Goal: Task Accomplishment & Management: Complete application form

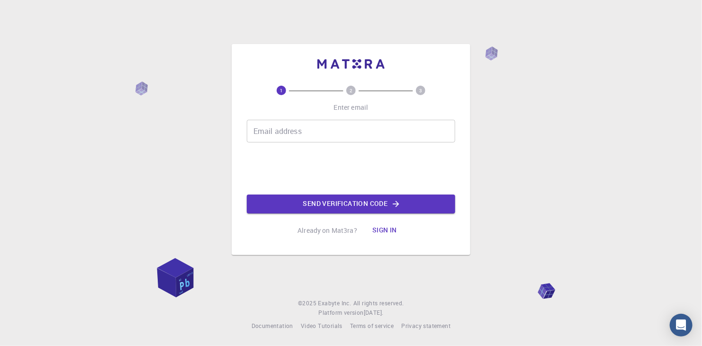
click at [308, 129] on input "Email address" at bounding box center [351, 131] width 208 height 23
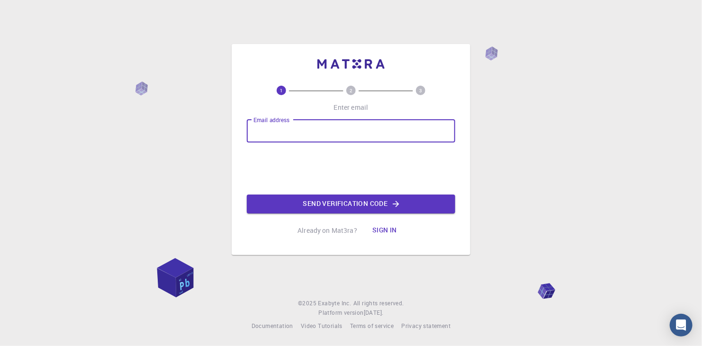
type input "[EMAIL_ADDRESS][DOMAIN_NAME]"
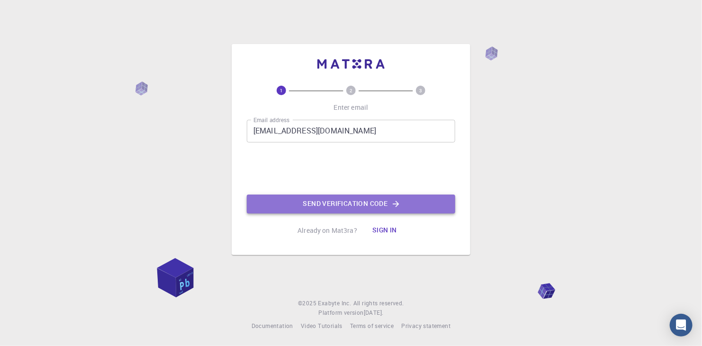
click at [409, 204] on button "Send verification code" at bounding box center [351, 204] width 208 height 19
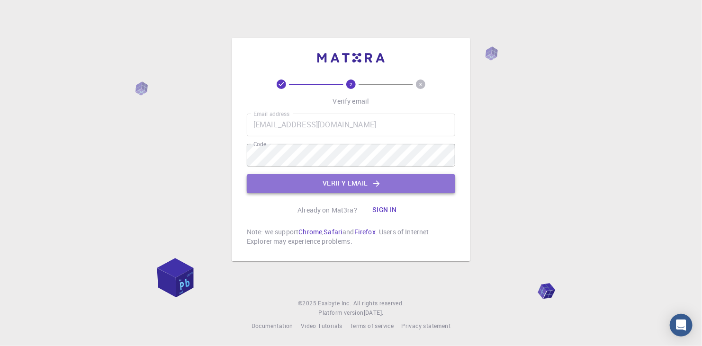
click at [339, 179] on button "Verify email" at bounding box center [351, 183] width 208 height 19
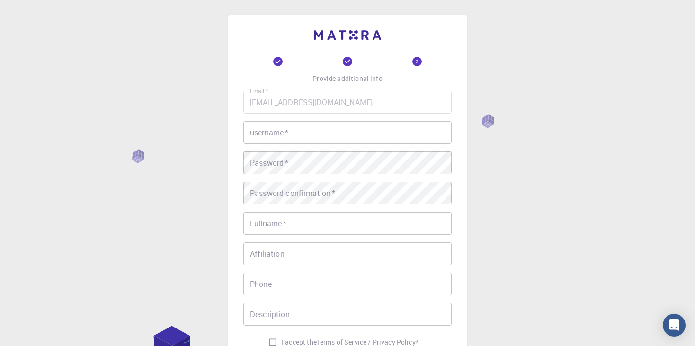
click at [333, 133] on input "username   *" at bounding box center [347, 132] width 208 height 23
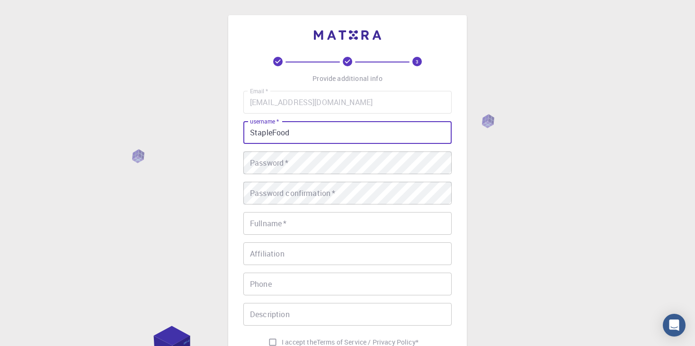
type input "StapleFood"
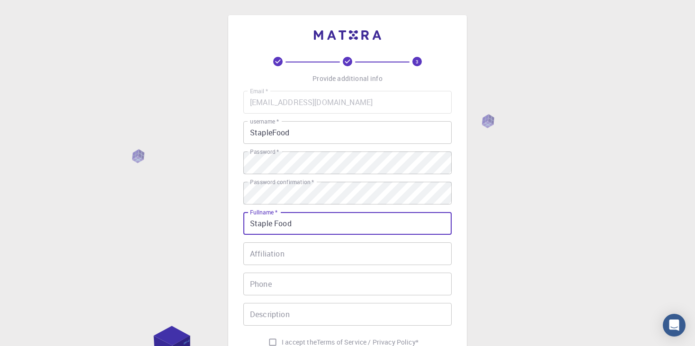
type input "Staple Food"
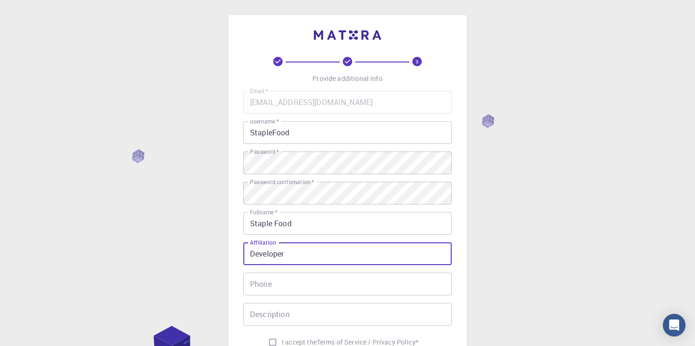
type input "Developer"
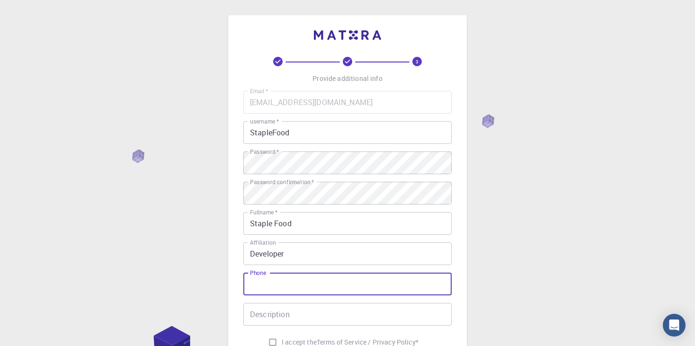
scroll to position [135, 0]
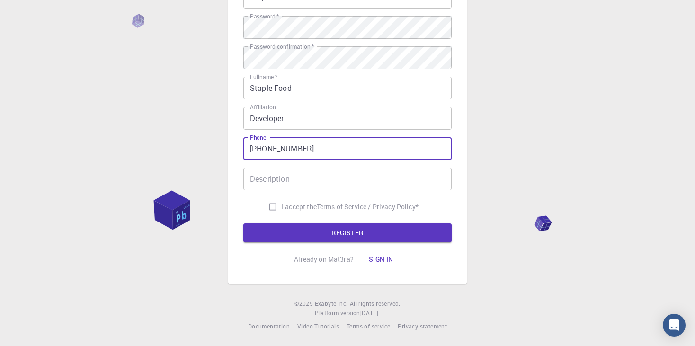
type input "[PHONE_NUMBER]"
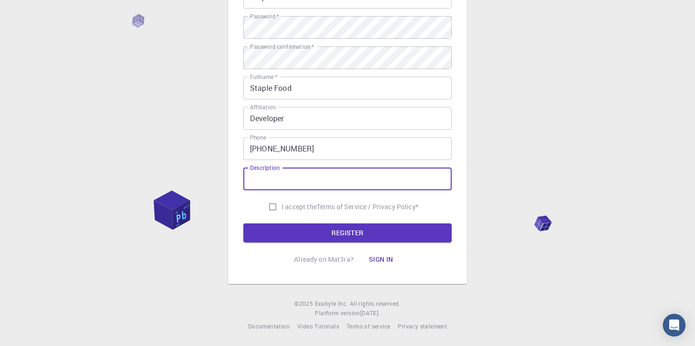
click at [340, 183] on input "Description" at bounding box center [347, 179] width 208 height 23
type input "D"
type input "Personal"
click at [271, 205] on input "I accept the Terms of Service / Privacy Policy *" at bounding box center [273, 207] width 18 height 18
checkbox input "true"
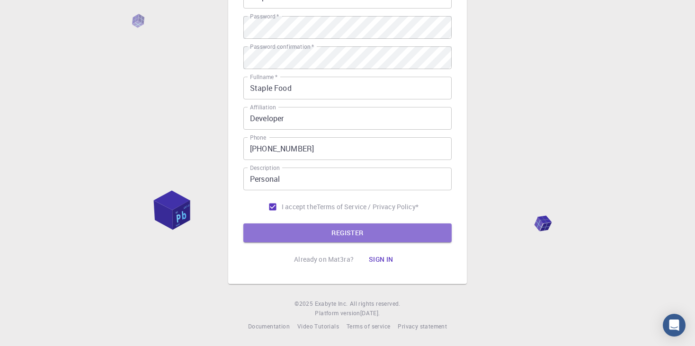
click at [373, 233] on button "REGISTER" at bounding box center [347, 232] width 208 height 19
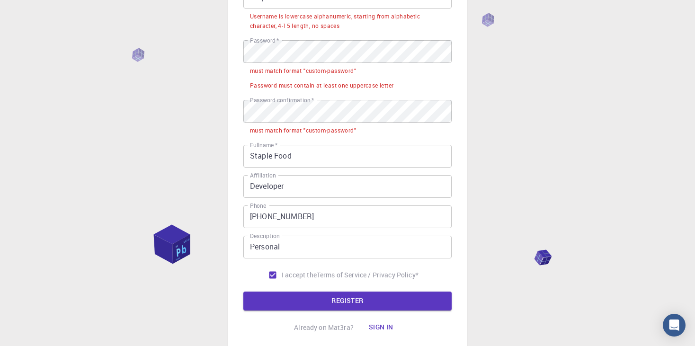
scroll to position [41, 0]
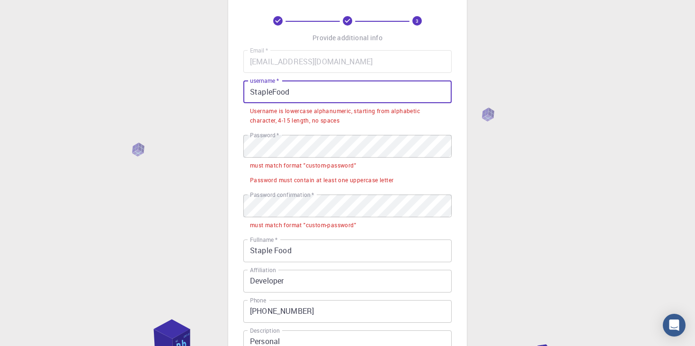
click at [251, 88] on input "StapleFood" at bounding box center [347, 91] width 208 height 23
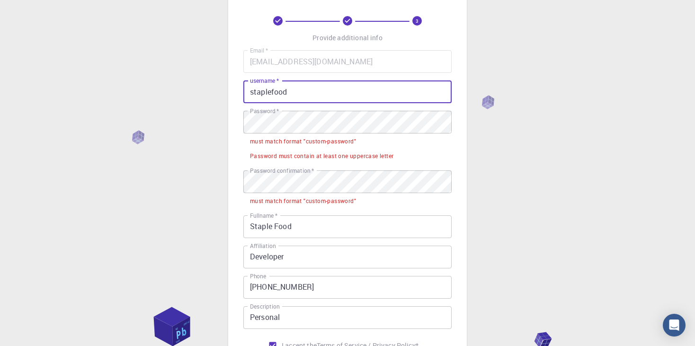
type input "staplefood"
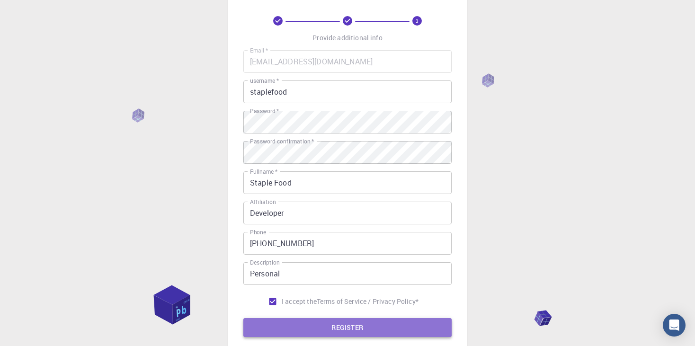
click at [410, 320] on button "REGISTER" at bounding box center [347, 327] width 208 height 19
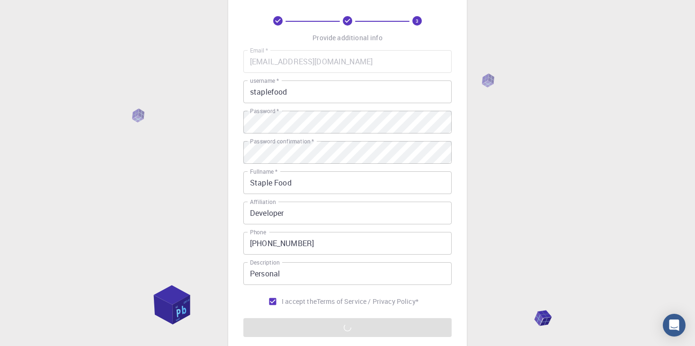
scroll to position [135, 0]
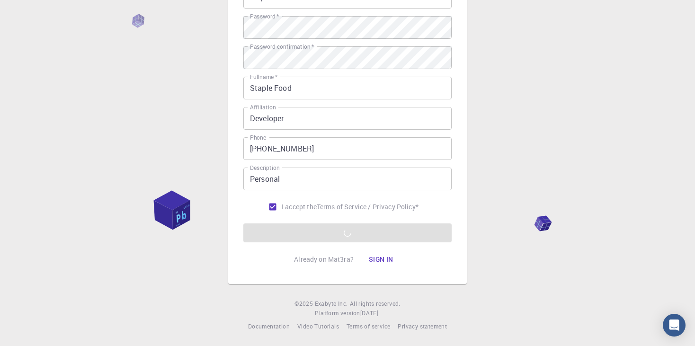
click at [362, 238] on form "Email   * [EMAIL_ADDRESS][DOMAIN_NAME] Email   * username   * staplefood userna…" at bounding box center [347, 98] width 208 height 287
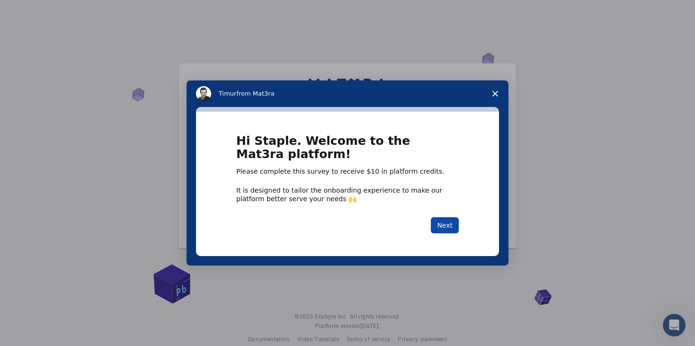
click at [442, 227] on button "Next" at bounding box center [445, 225] width 28 height 16
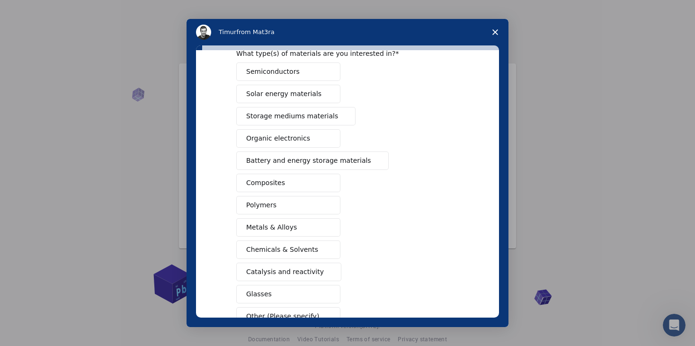
scroll to position [108, 0]
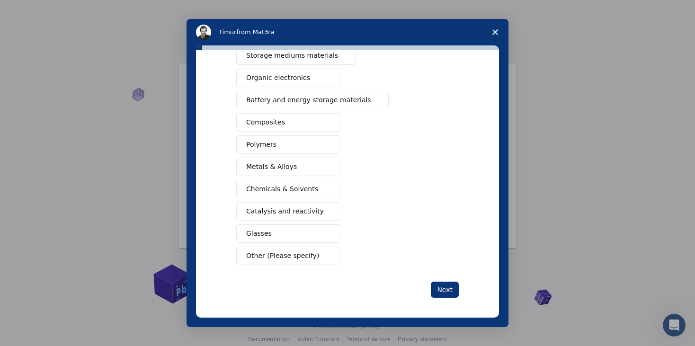
click at [321, 259] on button "Other (Please specify)" at bounding box center [288, 256] width 104 height 18
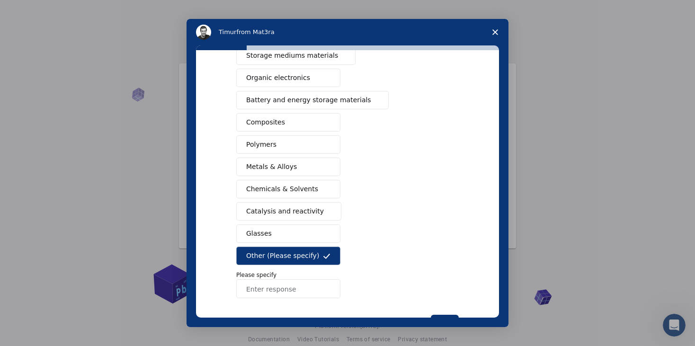
click at [325, 252] on icon "Intercom messenger" at bounding box center [327, 256] width 8 height 8
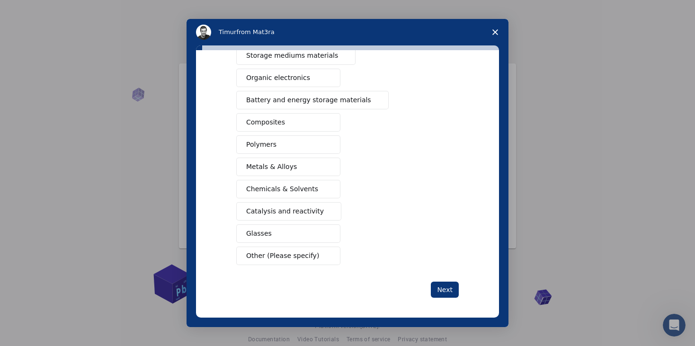
click at [325, 252] on span "Intercom messenger" at bounding box center [327, 256] width 8 height 8
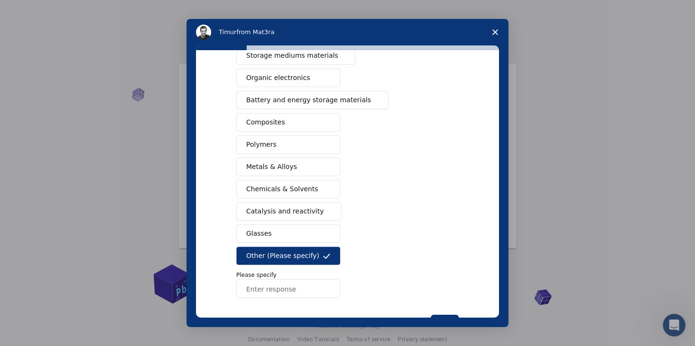
click at [328, 247] on button "Other (Please specify)" at bounding box center [288, 256] width 104 height 18
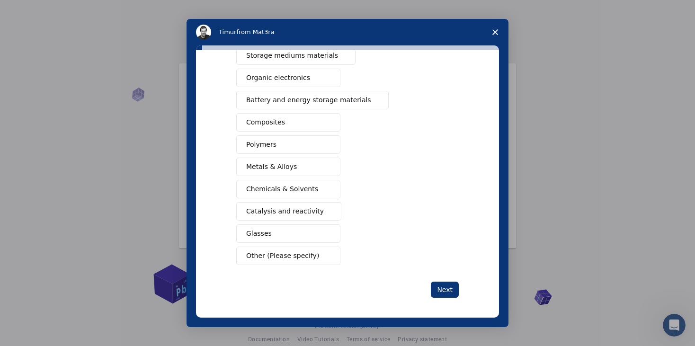
click at [328, 247] on button "Other (Please specify)" at bounding box center [288, 256] width 104 height 18
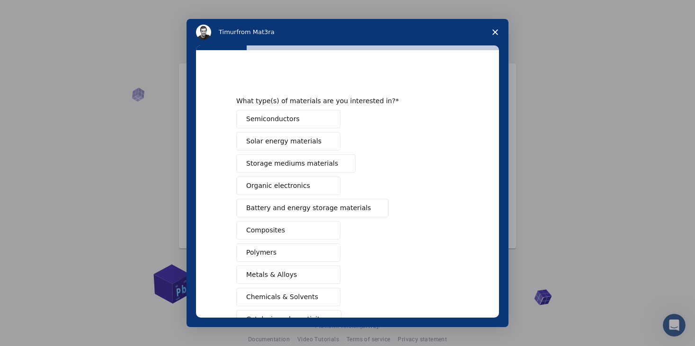
scroll to position [142, 0]
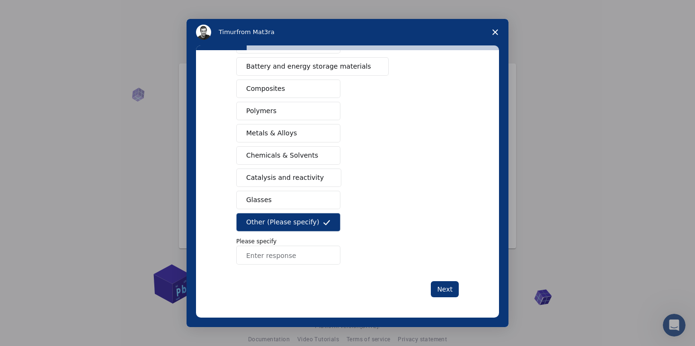
click at [316, 221] on button "Other (Please specify)" at bounding box center [288, 222] width 104 height 18
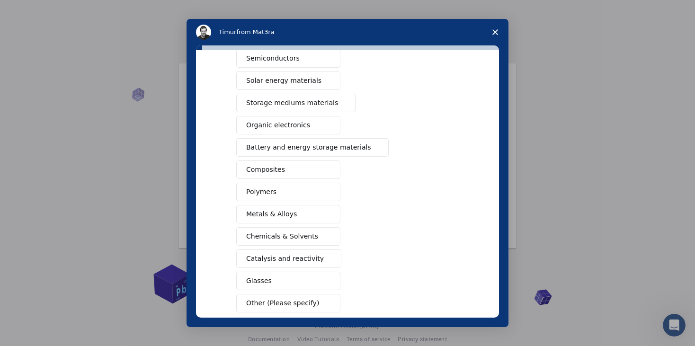
scroll to position [13, 0]
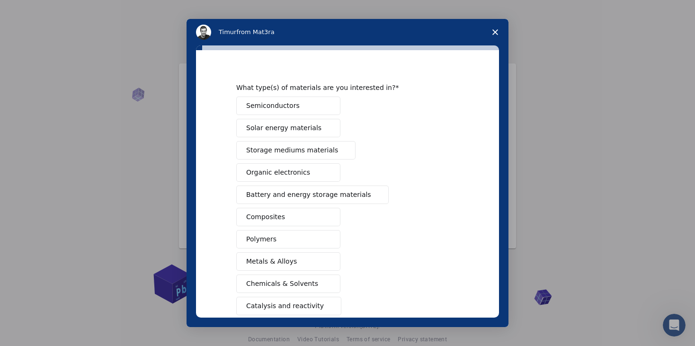
click at [272, 109] on span "Semiconductors" at bounding box center [272, 106] width 53 height 10
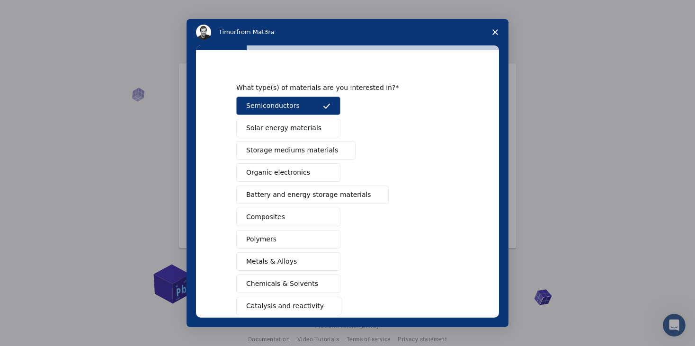
click at [303, 191] on span "Battery and energy storage materials" at bounding box center [308, 195] width 125 height 10
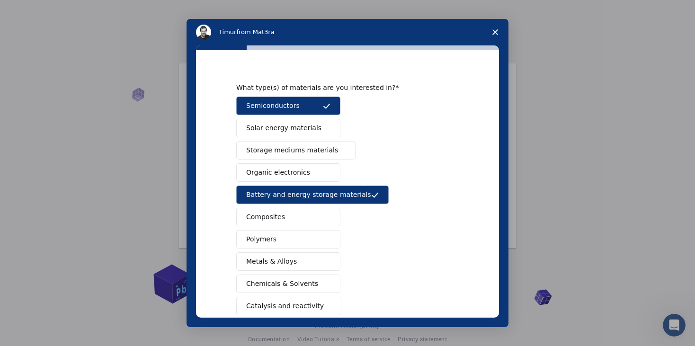
scroll to position [108, 0]
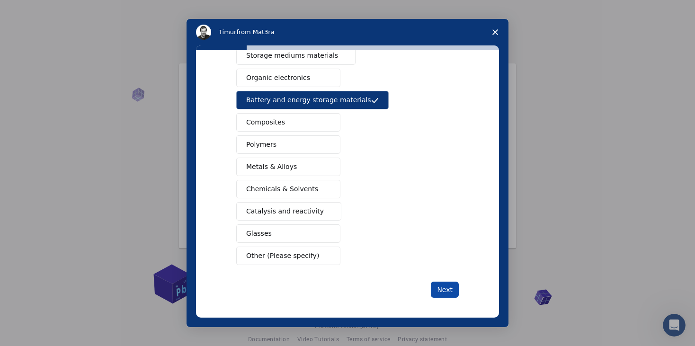
click at [440, 285] on button "Next" at bounding box center [445, 290] width 28 height 16
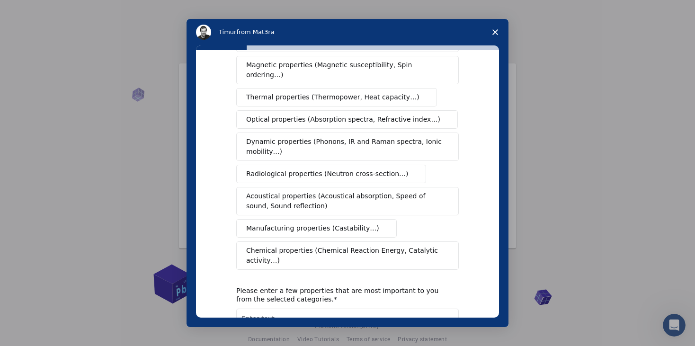
scroll to position [157, 0]
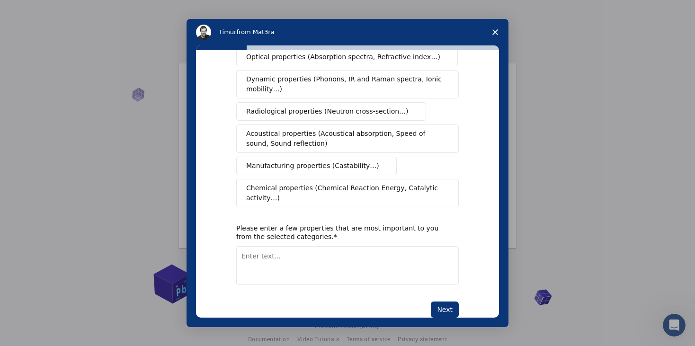
click at [492, 27] on span "Close survey" at bounding box center [495, 32] width 27 height 27
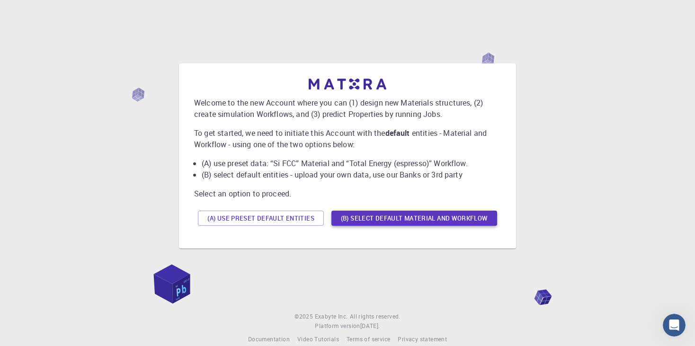
click at [366, 220] on button "(B) Select default material and workflow" at bounding box center [414, 218] width 166 height 15
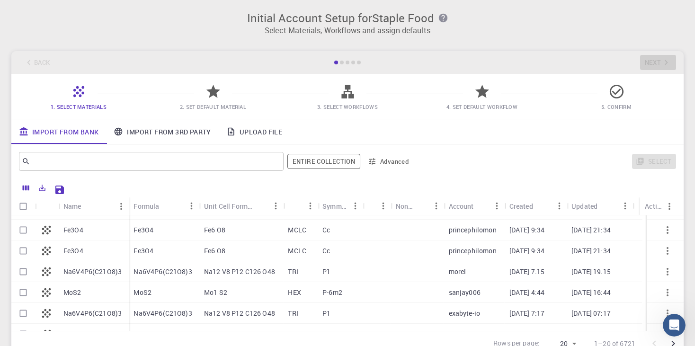
scroll to position [0, 0]
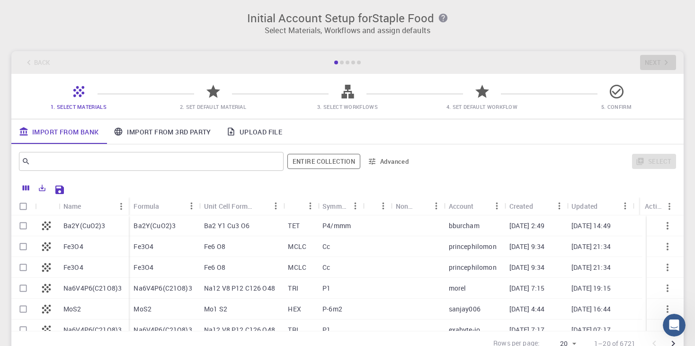
click at [373, 239] on div at bounding box center [377, 246] width 28 height 21
checkbox input "true"
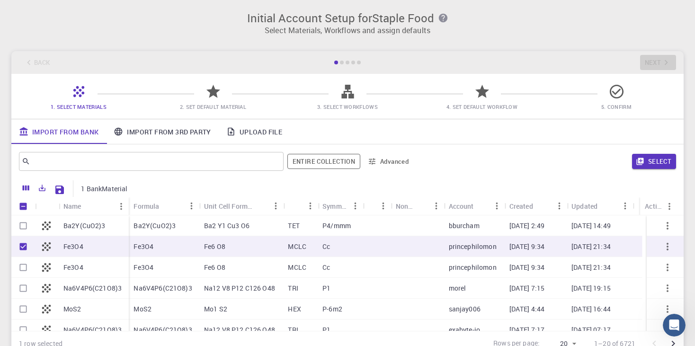
click at [373, 239] on div at bounding box center [377, 246] width 28 height 21
checkbox input "false"
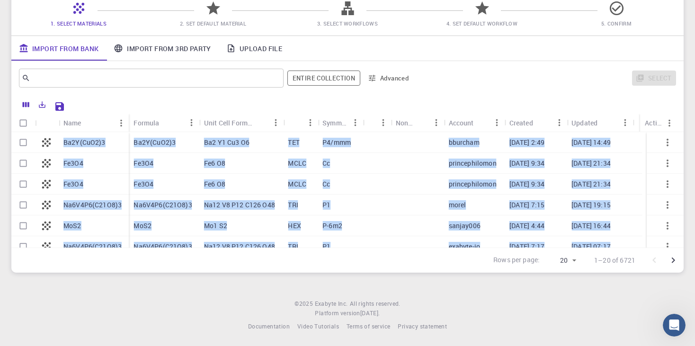
drag, startPoint x: 249, startPoint y: 235, endPoint x: 59, endPoint y: 151, distance: 207.3
copy div "Ba2Y(CuO2)3 Fe3O4 Fe3O4 Na6V4P6(C21O8)3 MoS2 Na6V4P6(C21O8)3 Ti96Zn5Ni91O288 Ti…"
click at [251, 72] on input "text" at bounding box center [147, 77] width 235 height 13
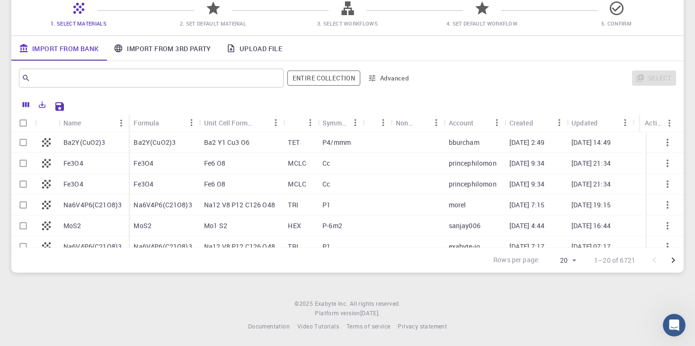
click at [223, 91] on div "​ Entire collection Advanced Select" at bounding box center [347, 78] width 672 height 34
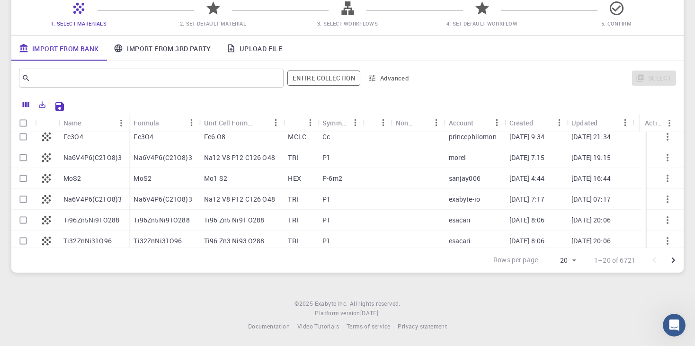
click at [26, 182] on input "Select row" at bounding box center [23, 178] width 18 height 18
checkbox input "true"
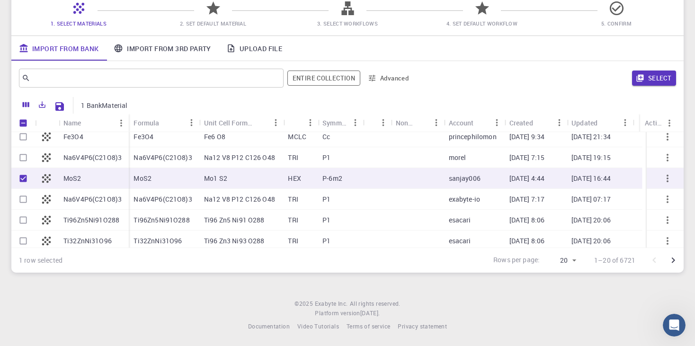
click at [661, 75] on button "Select" at bounding box center [654, 78] width 44 height 15
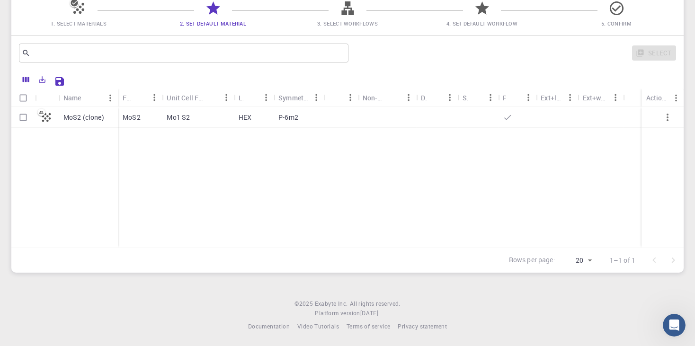
scroll to position [0, 0]
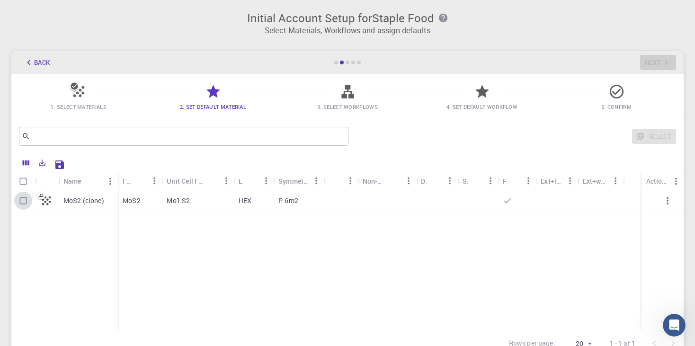
click at [20, 201] on input "Select row" at bounding box center [23, 201] width 18 height 18
checkbox input "true"
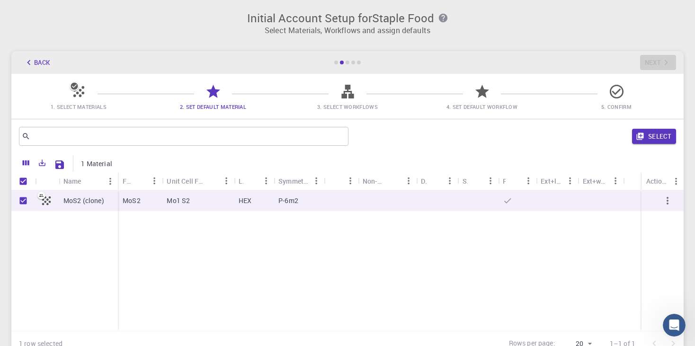
scroll to position [83, 0]
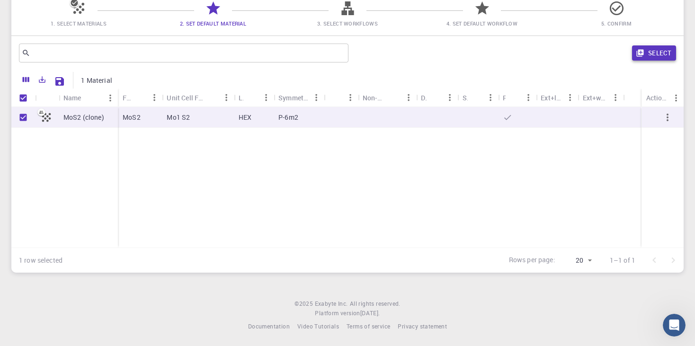
click at [640, 55] on icon "button" at bounding box center [640, 53] width 9 height 9
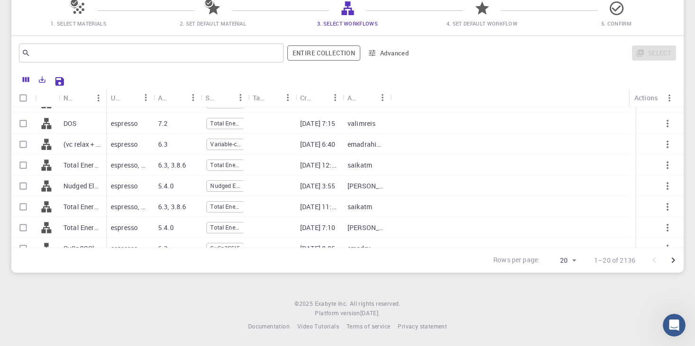
scroll to position [0, 0]
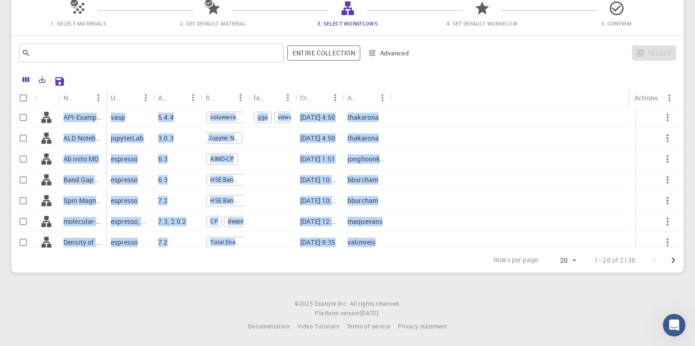
drag, startPoint x: 437, startPoint y: 235, endPoint x: 63, endPoint y: 111, distance: 393.6
copy div "API-Examples Band Structure + Band Gap (D3-GGA-BS-BG-DOS) (clone) ALD Notebook …"
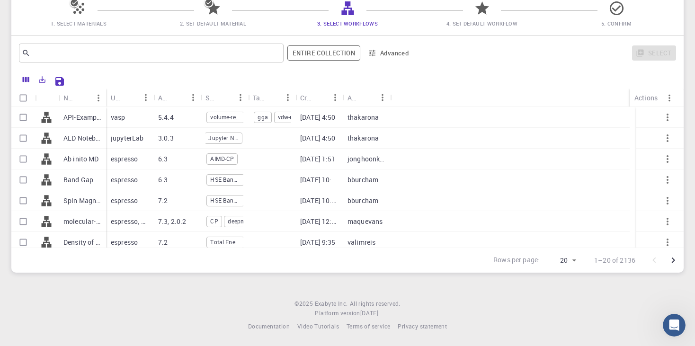
click at [90, 272] on div "Rows per page: 20 20 1–20 of 2136" at bounding box center [347, 260] width 672 height 25
click at [23, 134] on input "Select row" at bounding box center [23, 138] width 18 height 18
checkbox input "true"
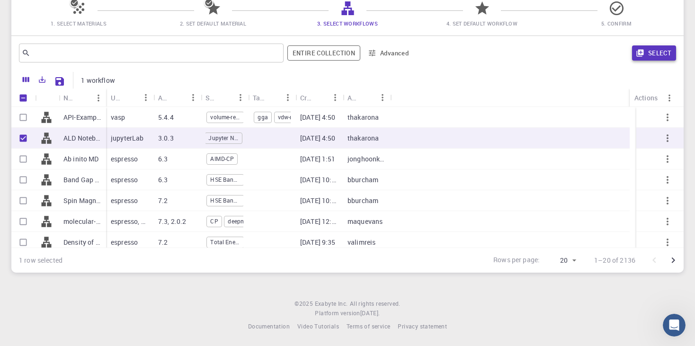
click at [649, 51] on button "Select" at bounding box center [654, 52] width 44 height 15
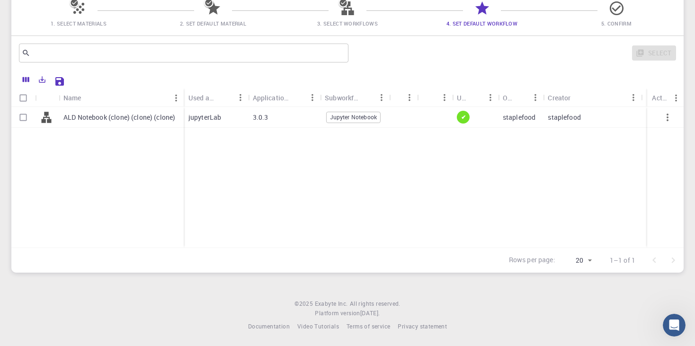
scroll to position [36, 0]
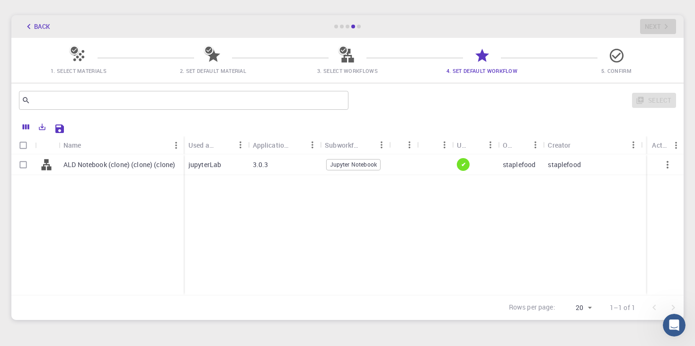
click at [76, 168] on p "ALD Notebook (clone) (clone) (clone)" at bounding box center [119, 164] width 112 height 9
checkbox input "true"
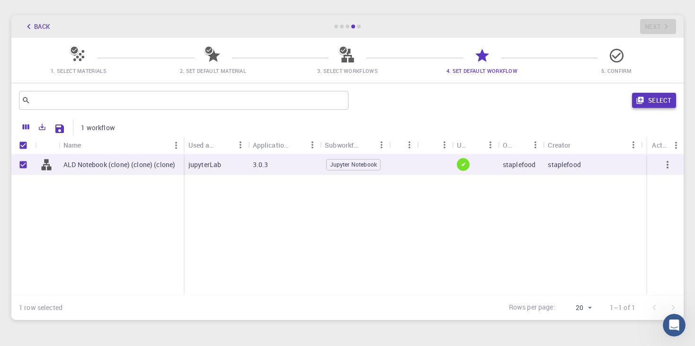
click at [647, 104] on button "Select" at bounding box center [654, 100] width 44 height 15
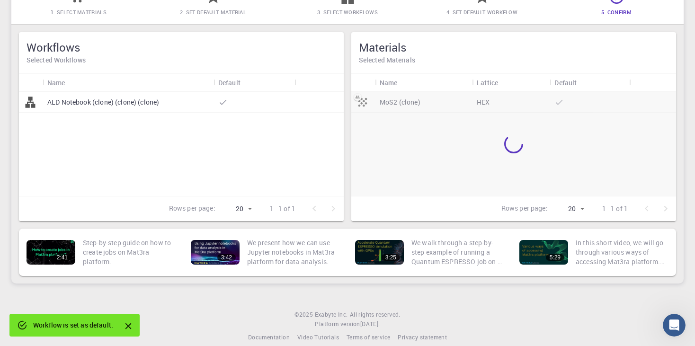
scroll to position [0, 0]
